Goal: Use online tool/utility: Utilize a website feature to perform a specific function

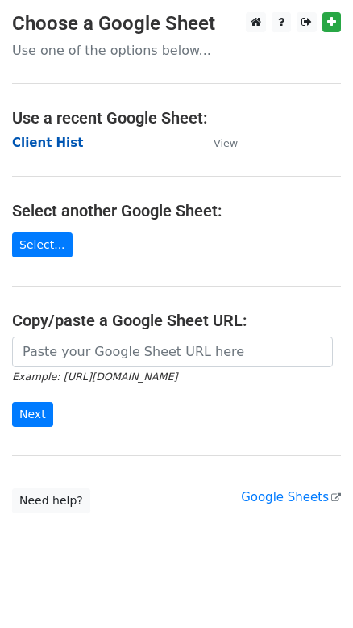
click at [48, 140] on strong "Client Hist" at bounding box center [47, 143] width 71 height 15
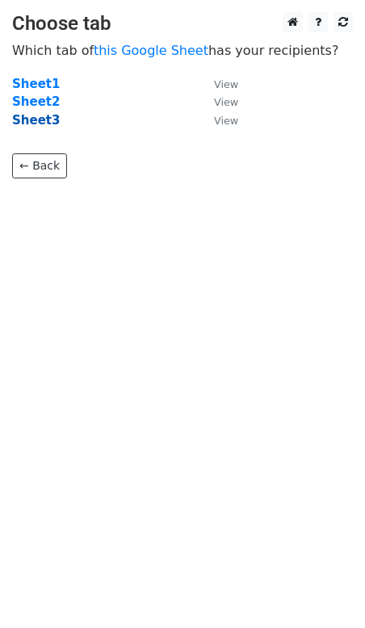
click at [37, 125] on strong "Sheet3" at bounding box center [36, 120] width 48 height 15
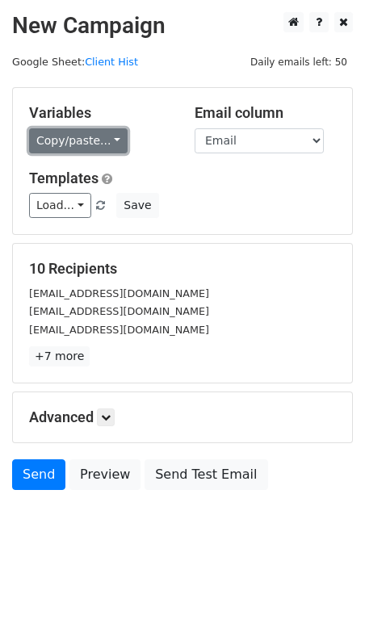
click at [94, 148] on link "Copy/paste..." at bounding box center [78, 140] width 98 height 25
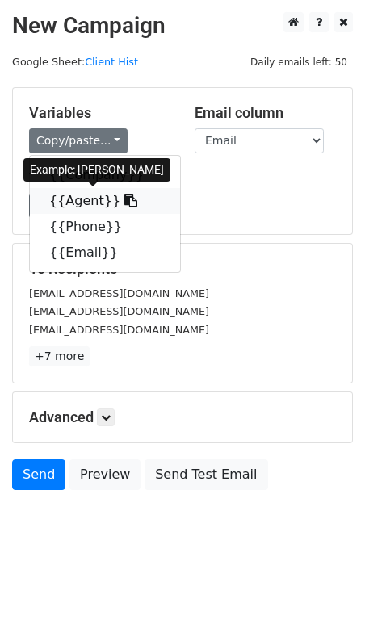
click at [57, 195] on link "{{Agent}}" at bounding box center [105, 201] width 150 height 26
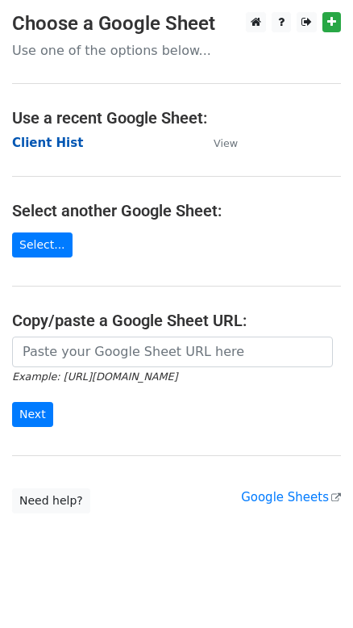
click at [51, 148] on strong "Client Hist" at bounding box center [47, 143] width 71 height 15
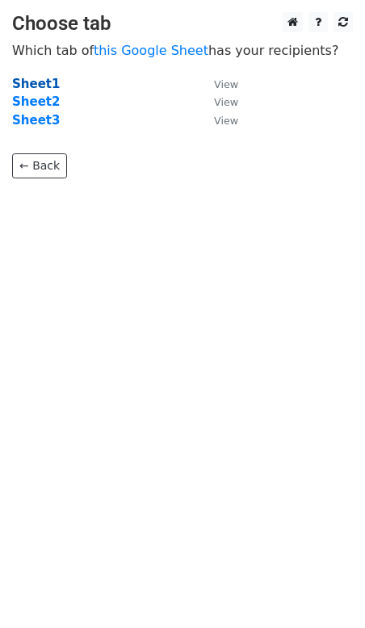
click at [26, 79] on strong "Sheet1" at bounding box center [36, 84] width 48 height 15
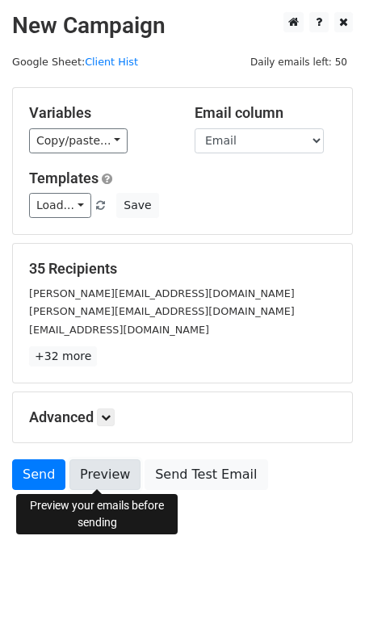
click at [106, 472] on link "Preview" at bounding box center [104, 474] width 71 height 31
